Goal: Task Accomplishment & Management: Use online tool/utility

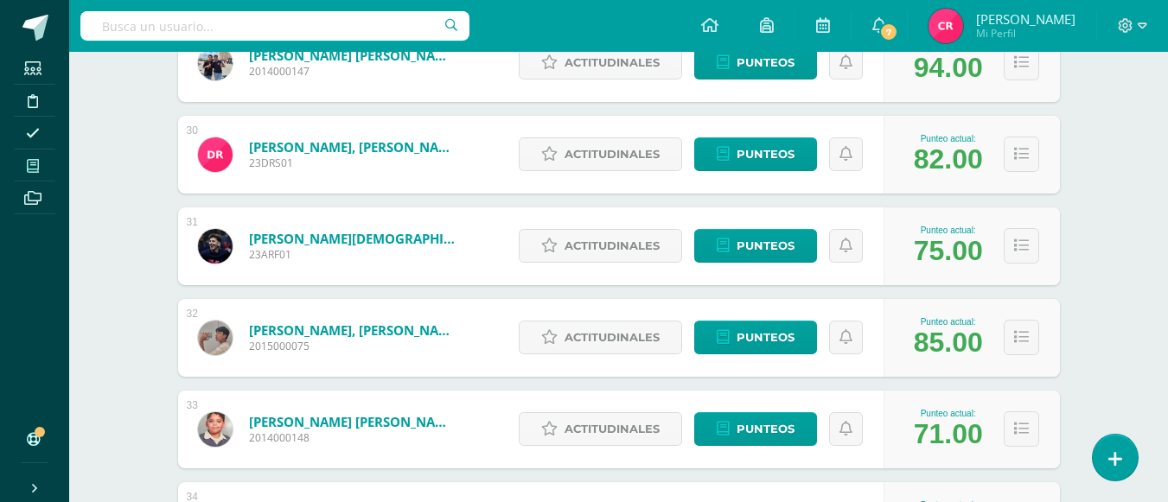
click at [30, 160] on icon at bounding box center [33, 166] width 12 height 14
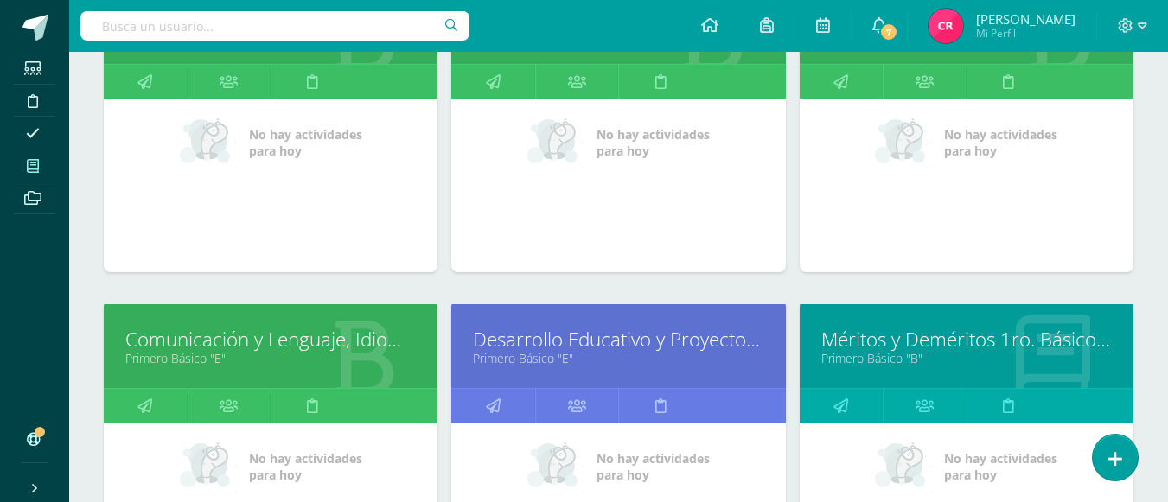
scroll to position [519, 0]
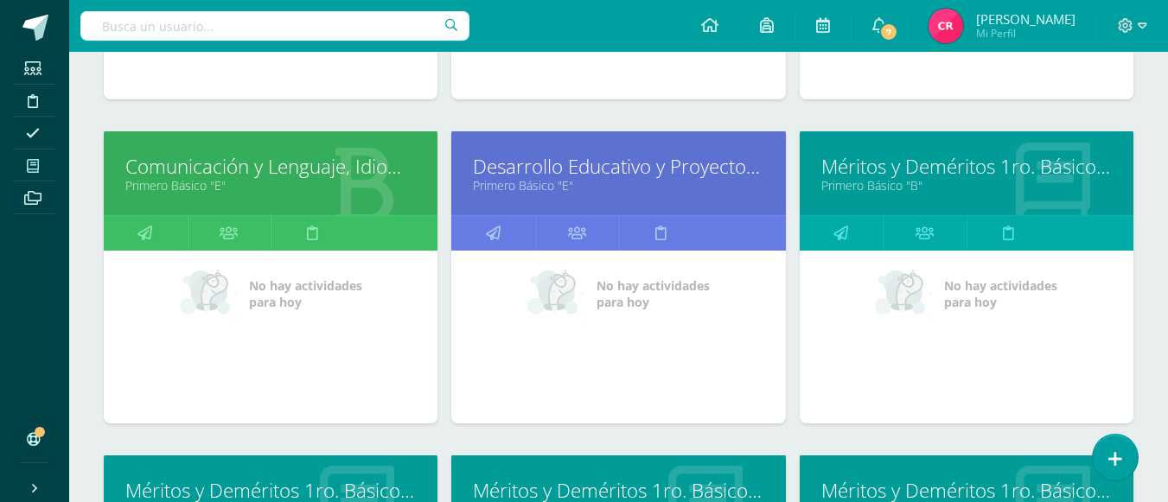
click at [648, 168] on link "Desarrollo Educativo y Proyecto de Vida" at bounding box center [618, 166] width 291 height 27
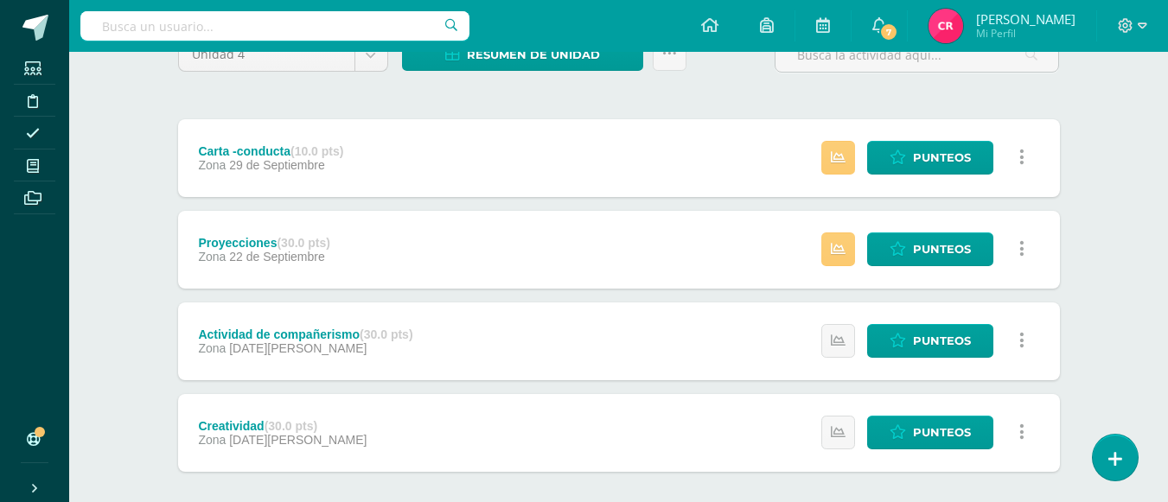
scroll to position [86, 0]
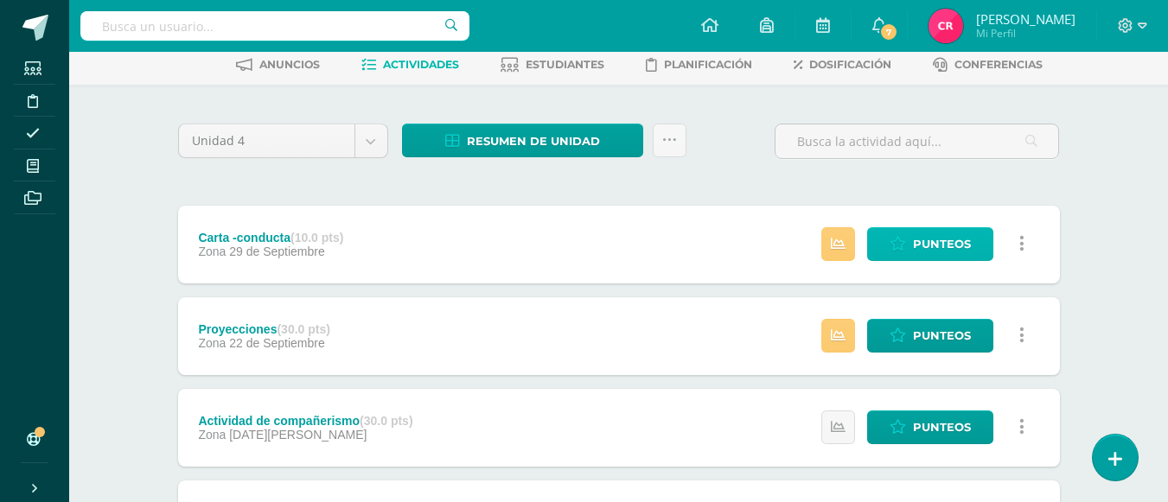
click at [962, 251] on span "Punteos" at bounding box center [942, 244] width 58 height 32
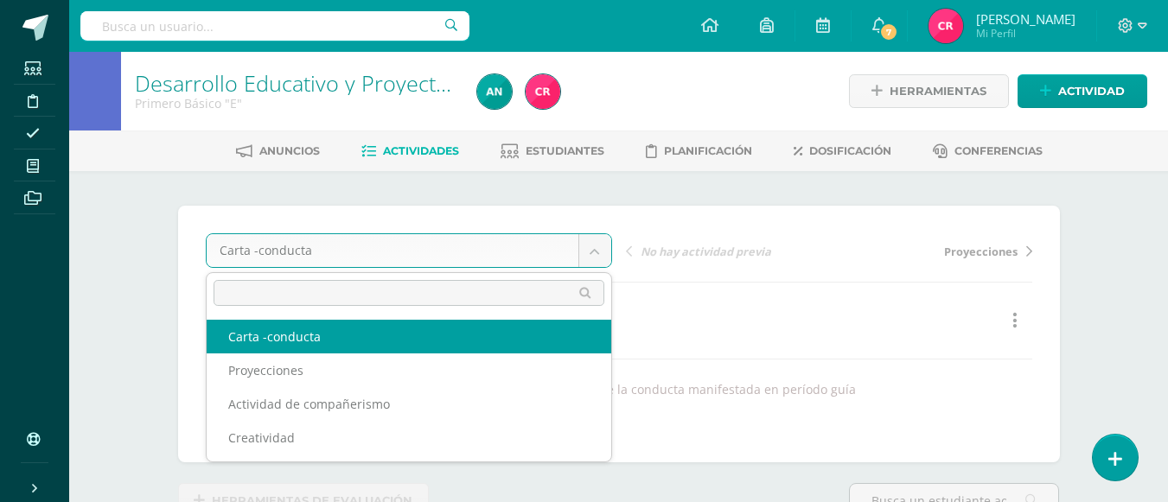
click at [599, 256] on body "Estudiantes Disciplina Asistencia Mis cursos Archivos Soporte Ayuda Reportar un…" at bounding box center [584, 342] width 1168 height 684
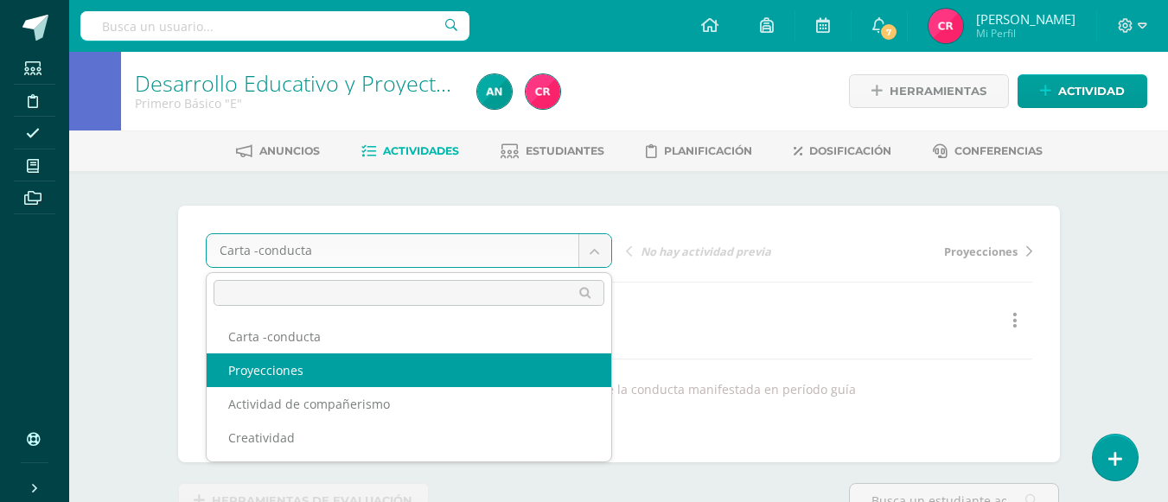
select select "/dashboard/teacher/grade-activity/180524/"
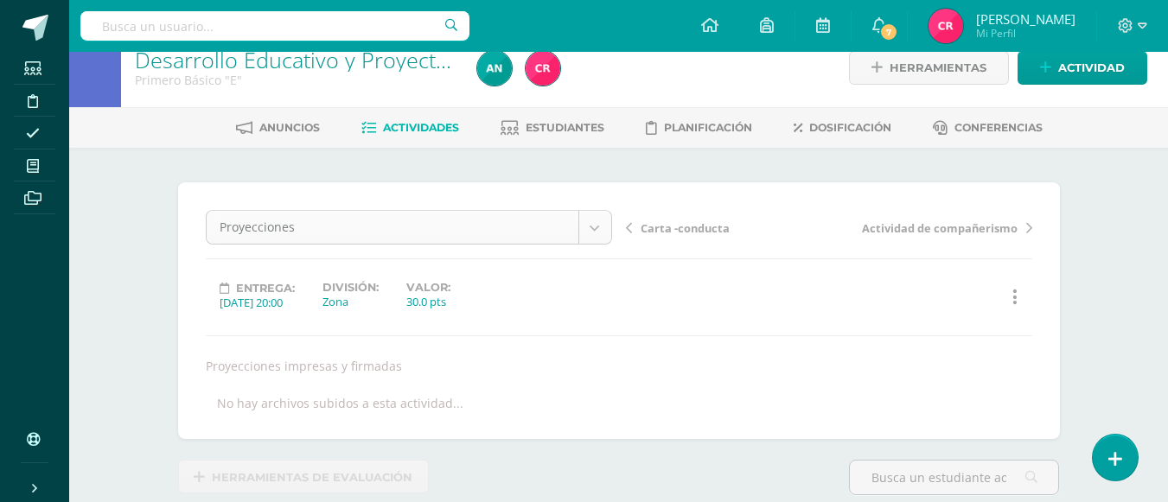
click at [598, 227] on body "Estudiantes Disciplina Asistencia Mis cursos Archivos Soporte Ayuda Reportar un…" at bounding box center [584, 319] width 1168 height 684
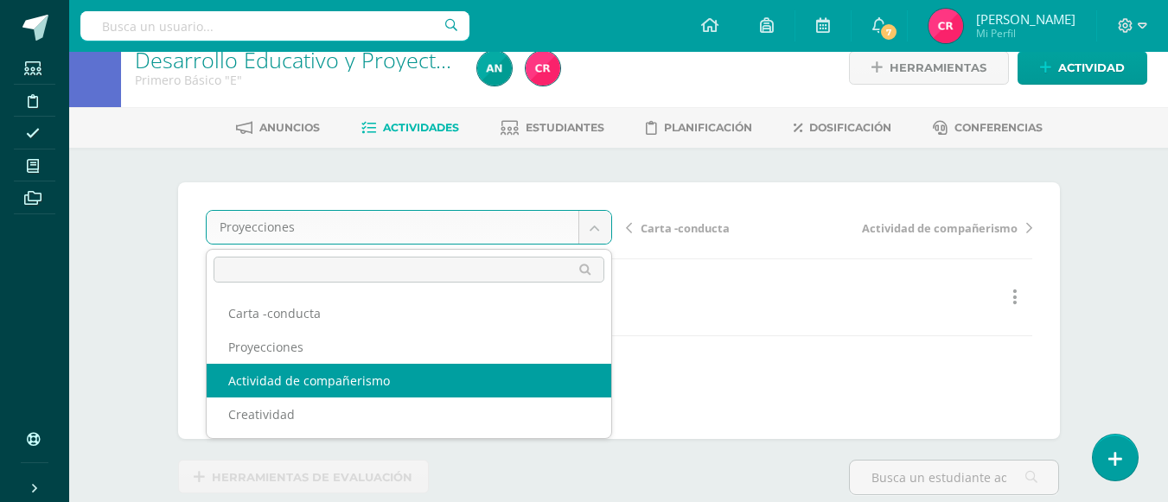
select select "/dashboard/teacher/grade-activity/180563/"
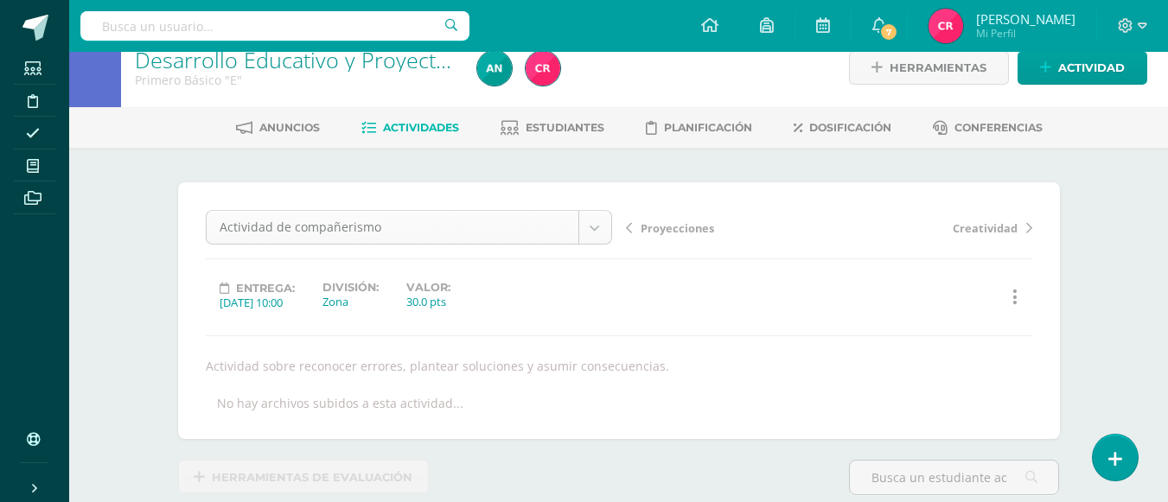
click at [600, 237] on body "Estudiantes Disciplina Asistencia Mis cursos Archivos Soporte Ayuda Reportar un…" at bounding box center [584, 319] width 1168 height 684
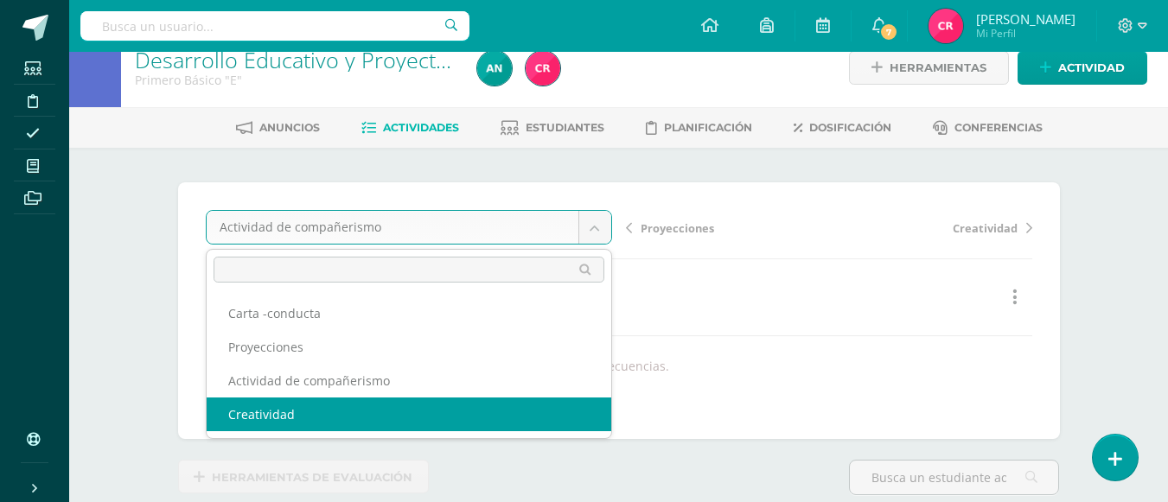
select select "/dashboard/teacher/grade-activity/180523/"
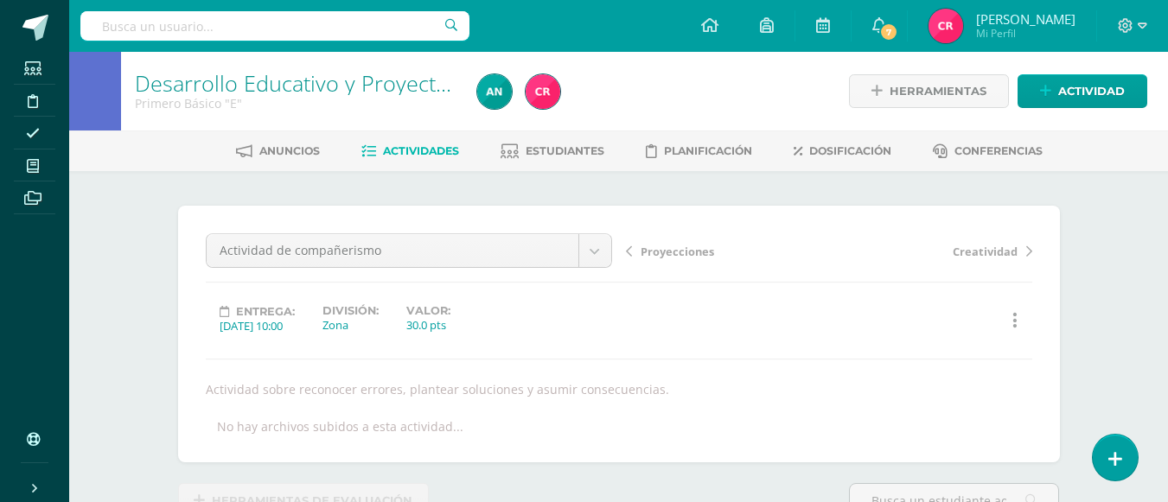
select select "/dashboard/teacher/grade-activity/180523/"
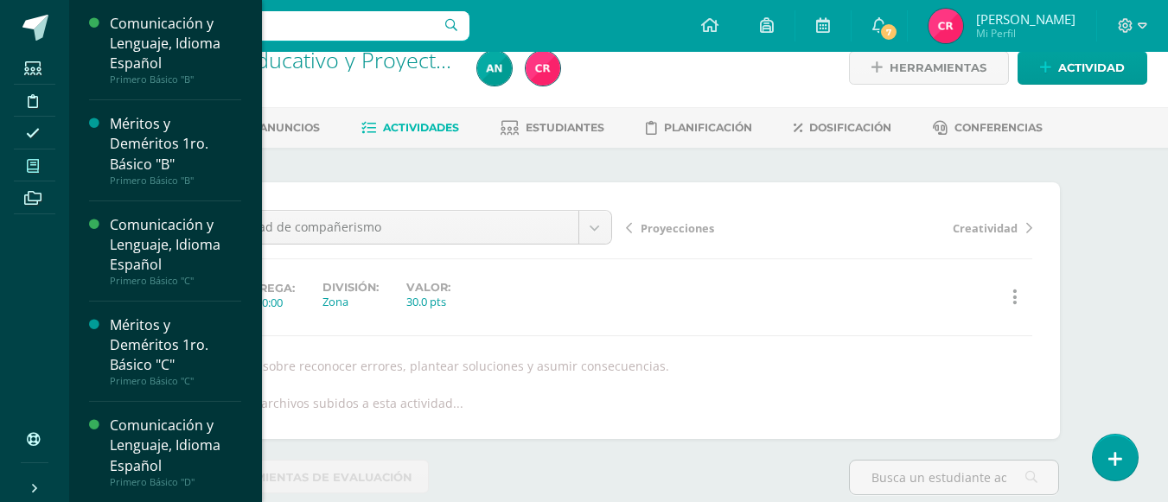
click at [28, 160] on icon at bounding box center [33, 166] width 12 height 14
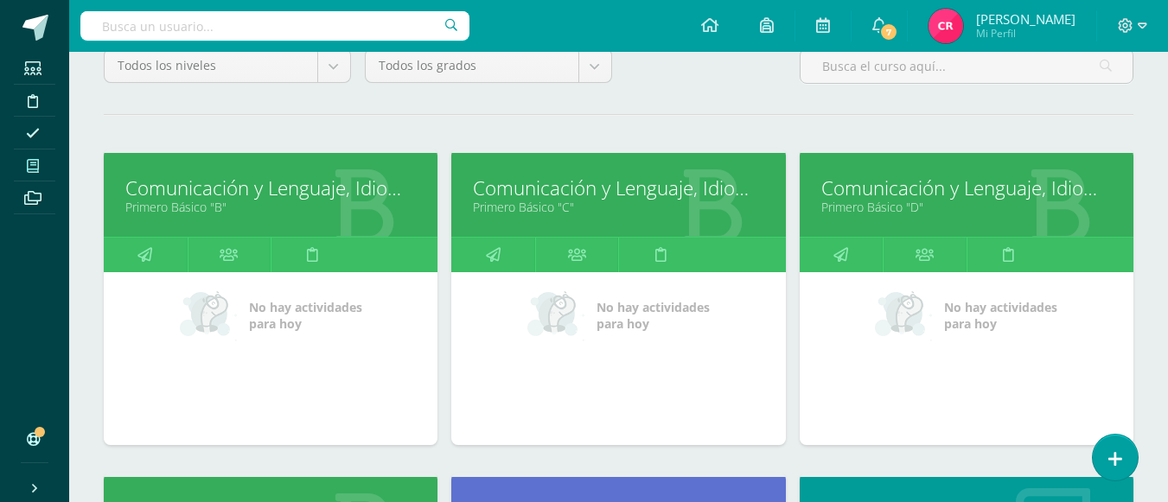
scroll to position [346, 0]
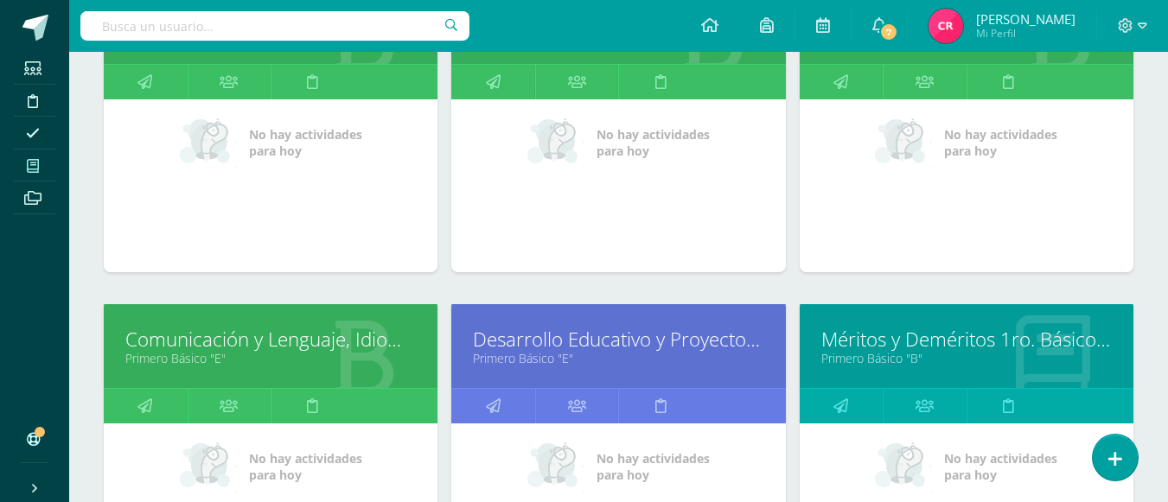
click at [650, 342] on link "Desarrollo Educativo y Proyecto de Vida" at bounding box center [618, 339] width 291 height 27
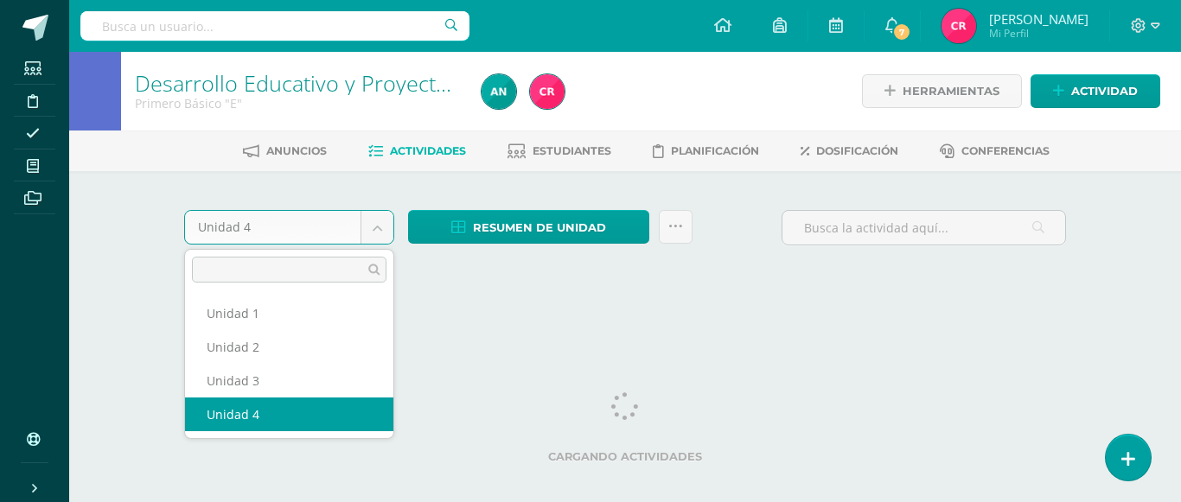
click at [380, 224] on body "Estudiantes Disciplina Asistencia Mis cursos Archivos Soporte Ayuda Reportar un…" at bounding box center [590, 163] width 1181 height 327
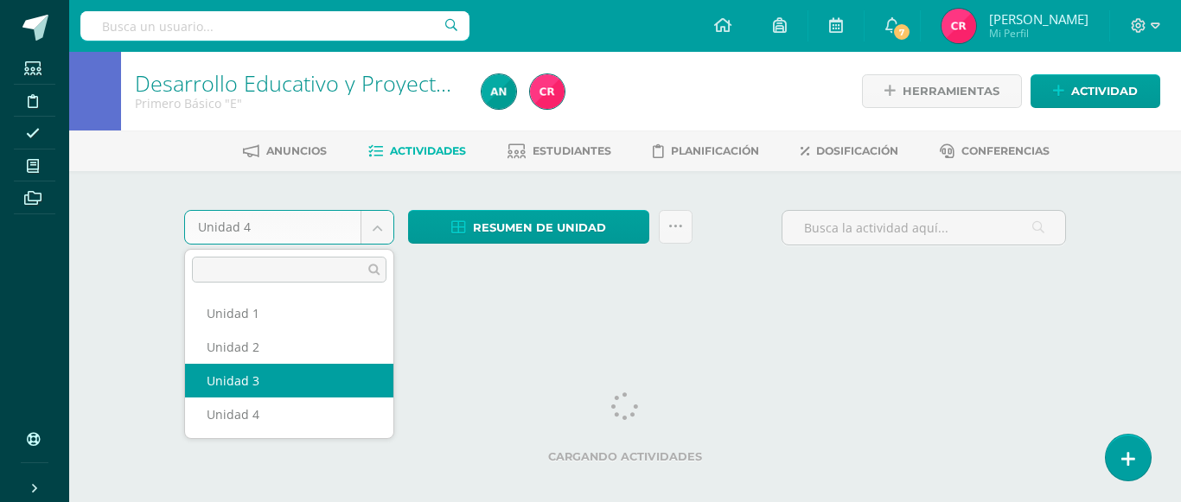
select select "Unidad 3"
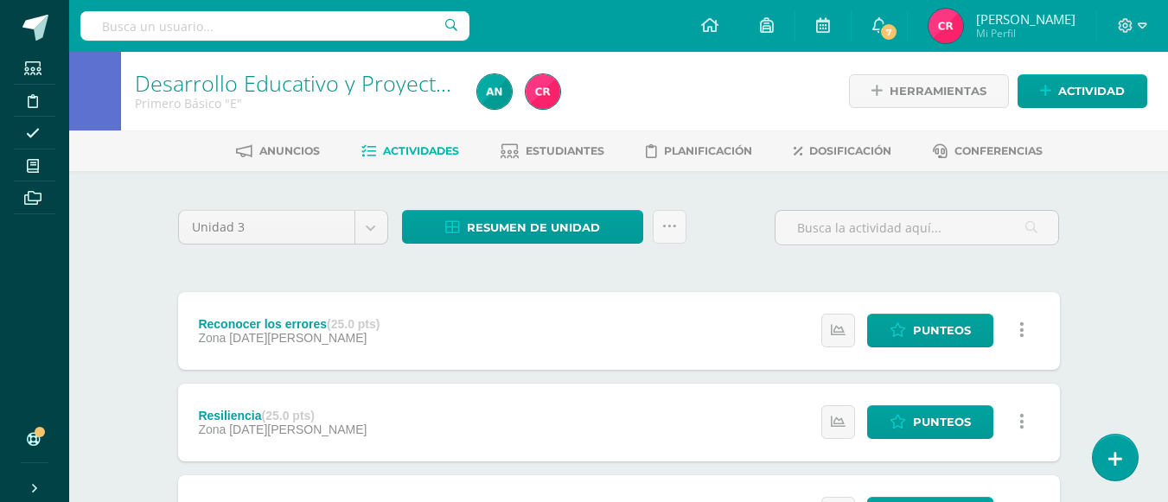
scroll to position [86, 0]
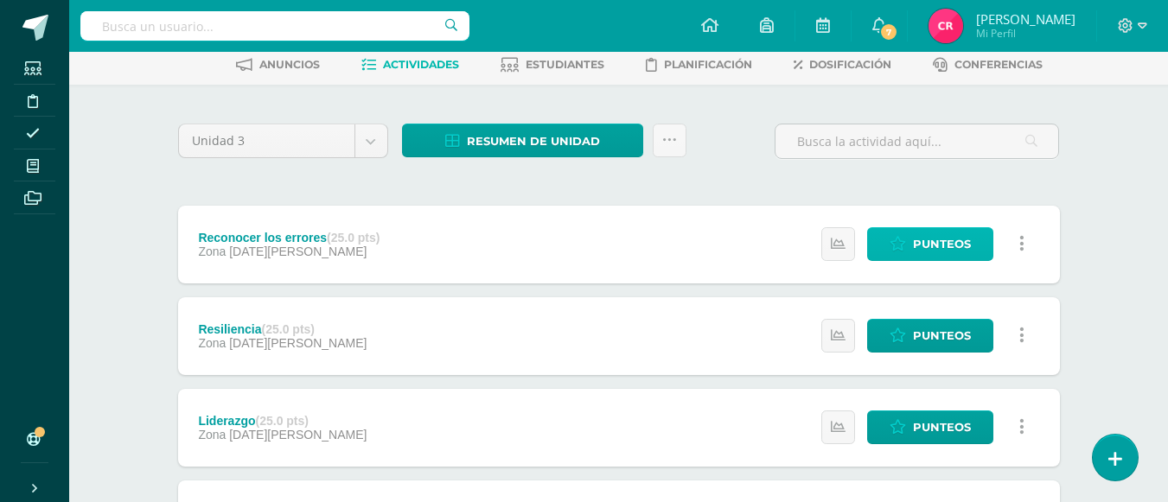
click at [894, 235] on link "Punteos" at bounding box center [930, 244] width 126 height 34
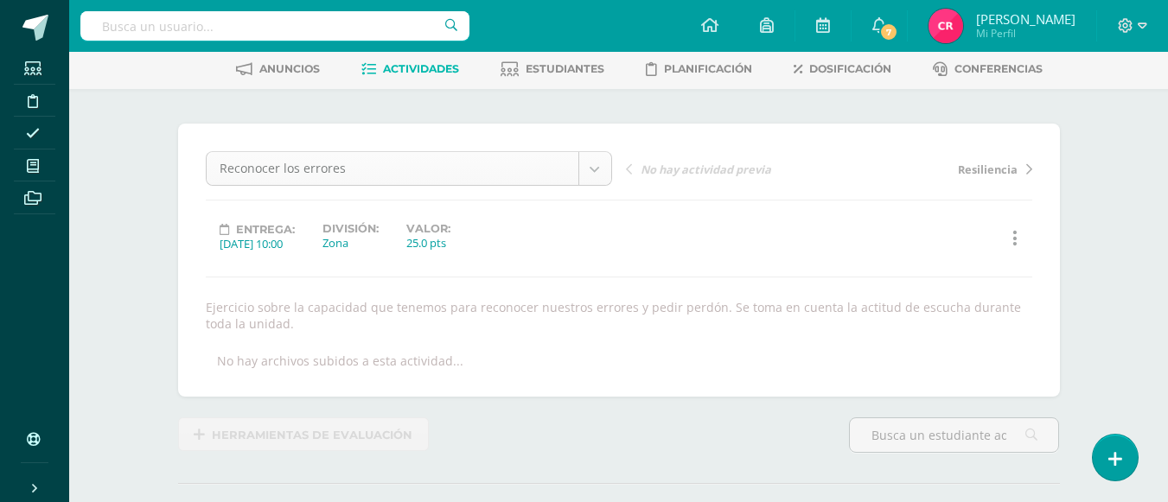
click at [595, 163] on body "Estudiantes Disciplina Asistencia Mis cursos Archivos Soporte Ayuda Reportar un…" at bounding box center [584, 268] width 1168 height 701
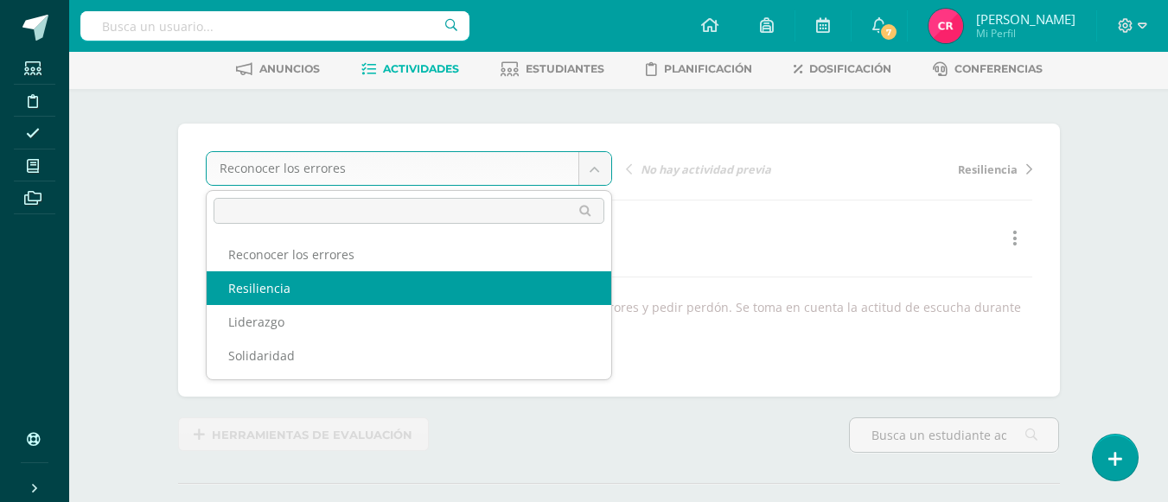
select select "/dashboard/teacher/grade-activity/176412/"
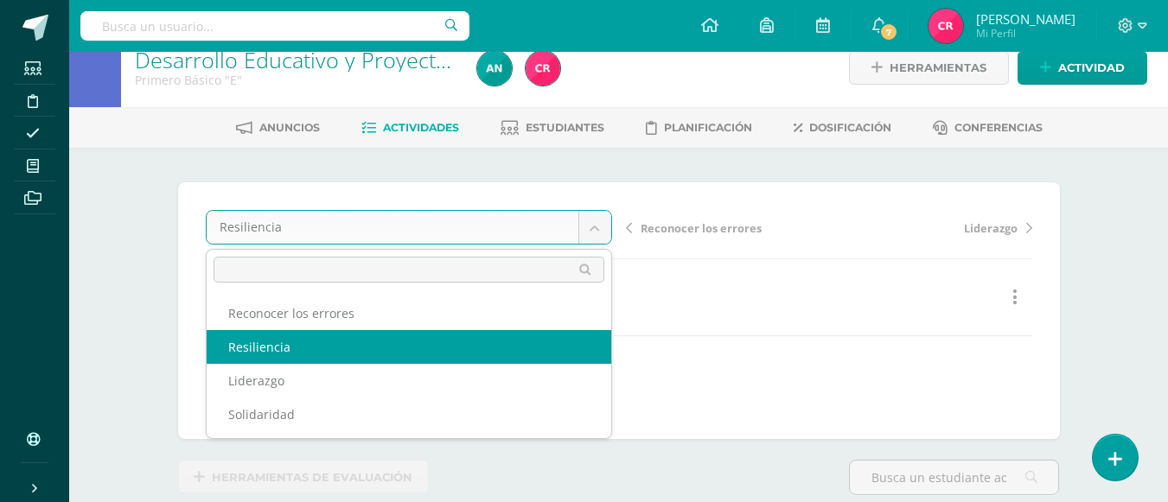
click at [602, 225] on body "Estudiantes Disciplina Asistencia Mis cursos Archivos Soporte Ayuda Reportar un…" at bounding box center [584, 319] width 1168 height 684
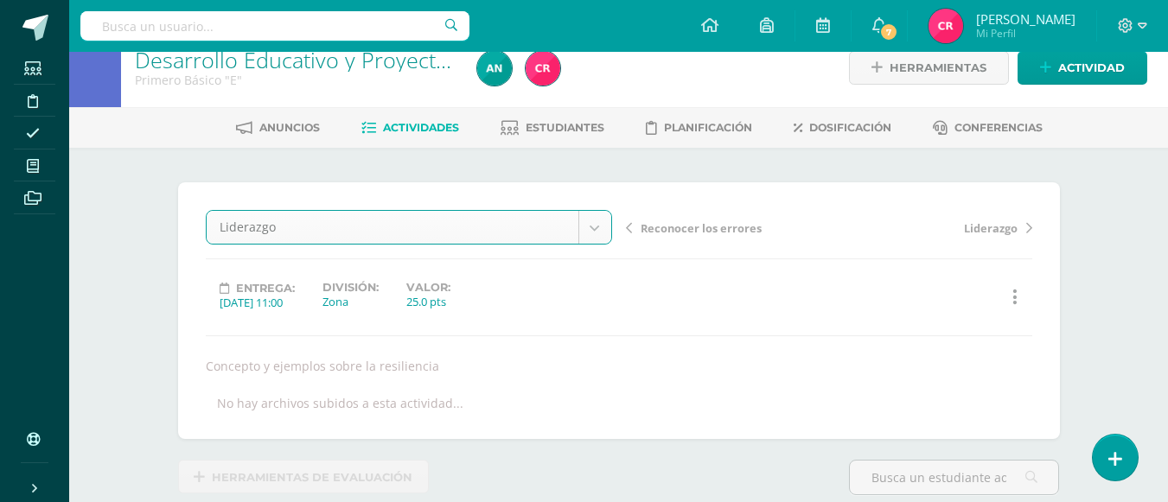
click at [599, 225] on body "Estudiantes Disciplina Asistencia Mis cursos Archivos Soporte Ayuda Reportar un…" at bounding box center [584, 319] width 1168 height 684
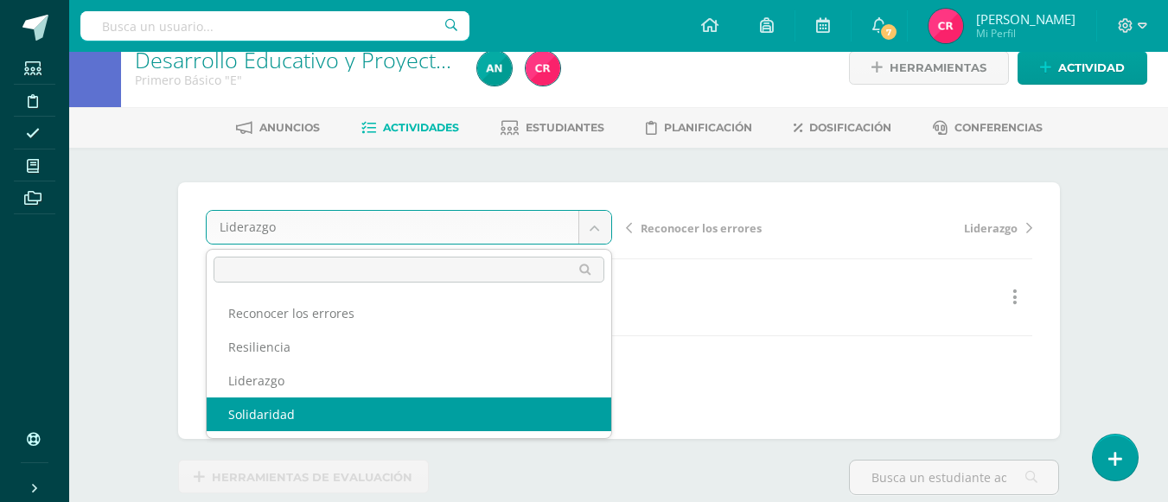
select select "/dashboard/teacher/grade-activity/176101/"
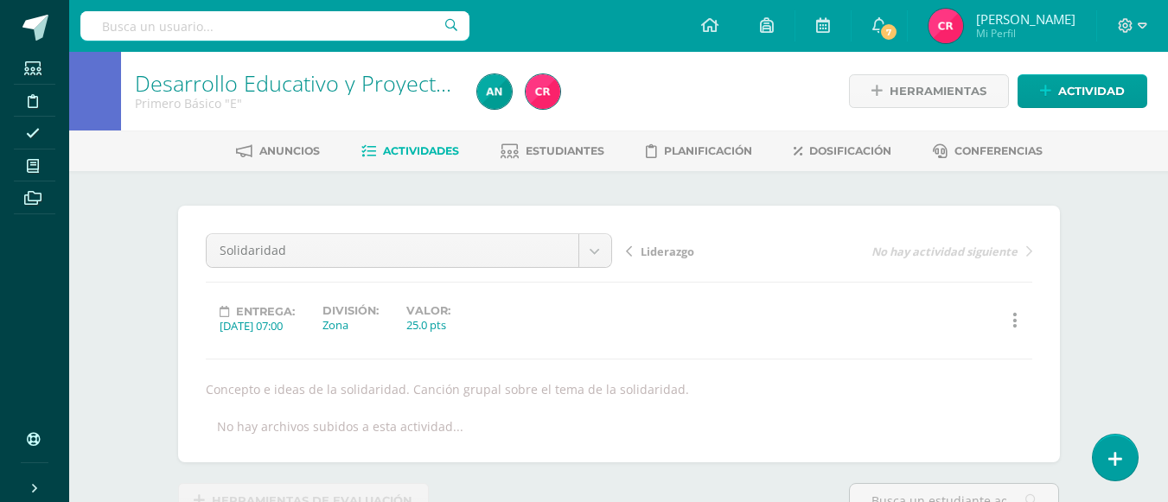
scroll to position [23, 0]
select select "/dashboard/teacher/grade-activity/176101/"
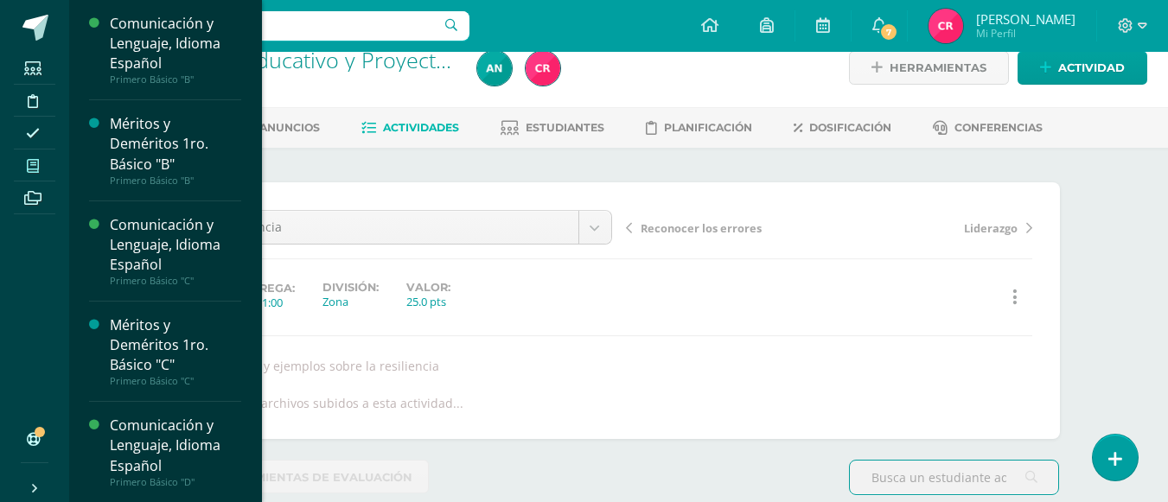
click at [37, 164] on icon at bounding box center [33, 166] width 12 height 14
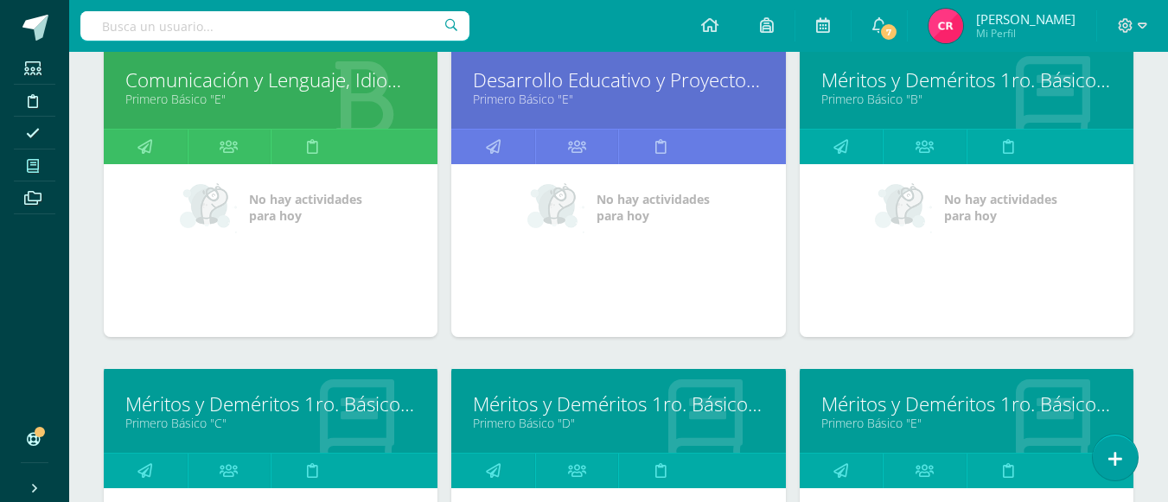
scroll to position [432, 0]
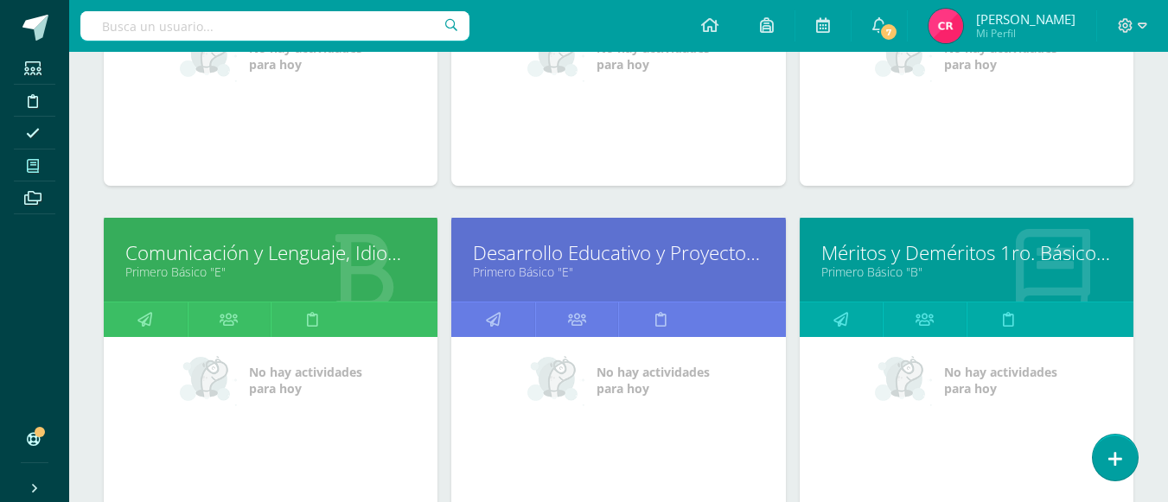
click at [527, 253] on link "Desarrollo Educativo y Proyecto de Vida" at bounding box center [618, 253] width 291 height 27
